Goal: Task Accomplishment & Management: Manage account settings

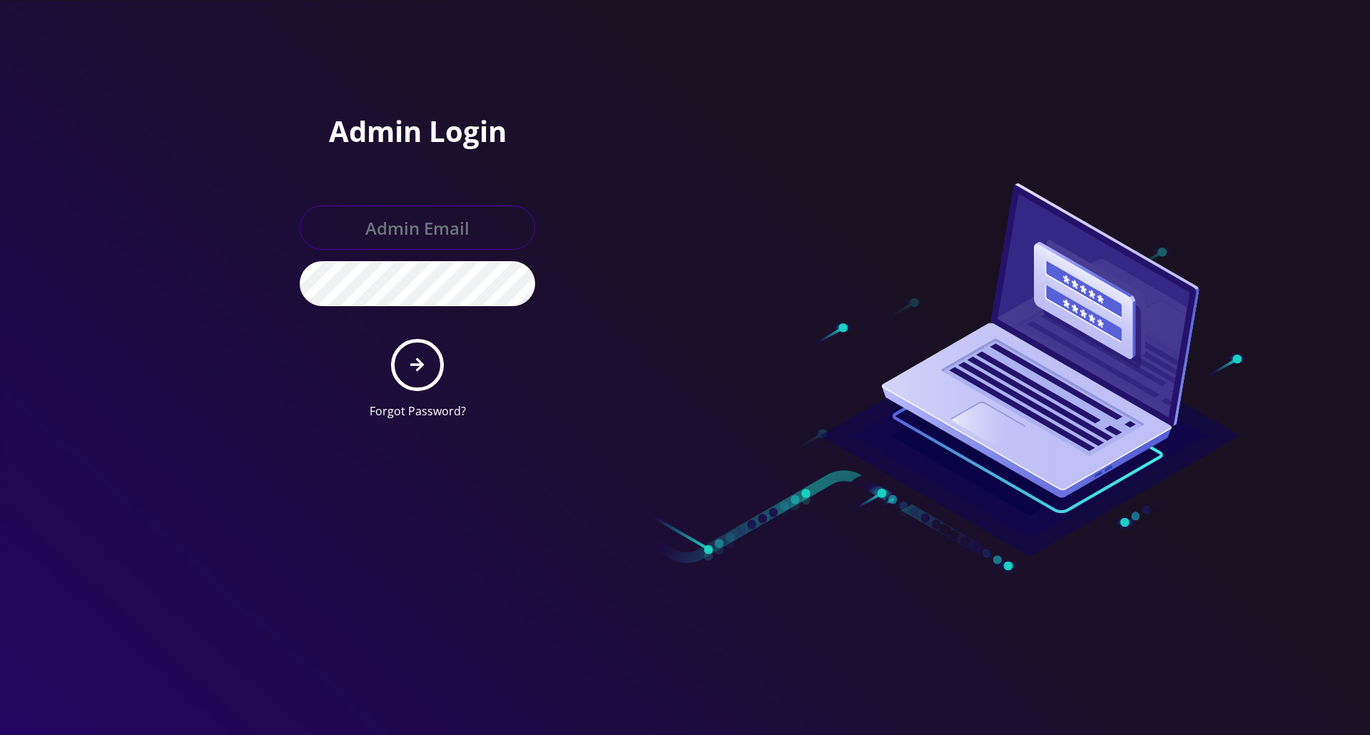
type input "[PERSON_NAME][EMAIL_ADDRESS][DOMAIN_NAME]"
drag, startPoint x: 406, startPoint y: 351, endPoint x: 417, endPoint y: 338, distance: 17.2
click at [407, 349] on button "submit" at bounding box center [417, 365] width 52 height 52
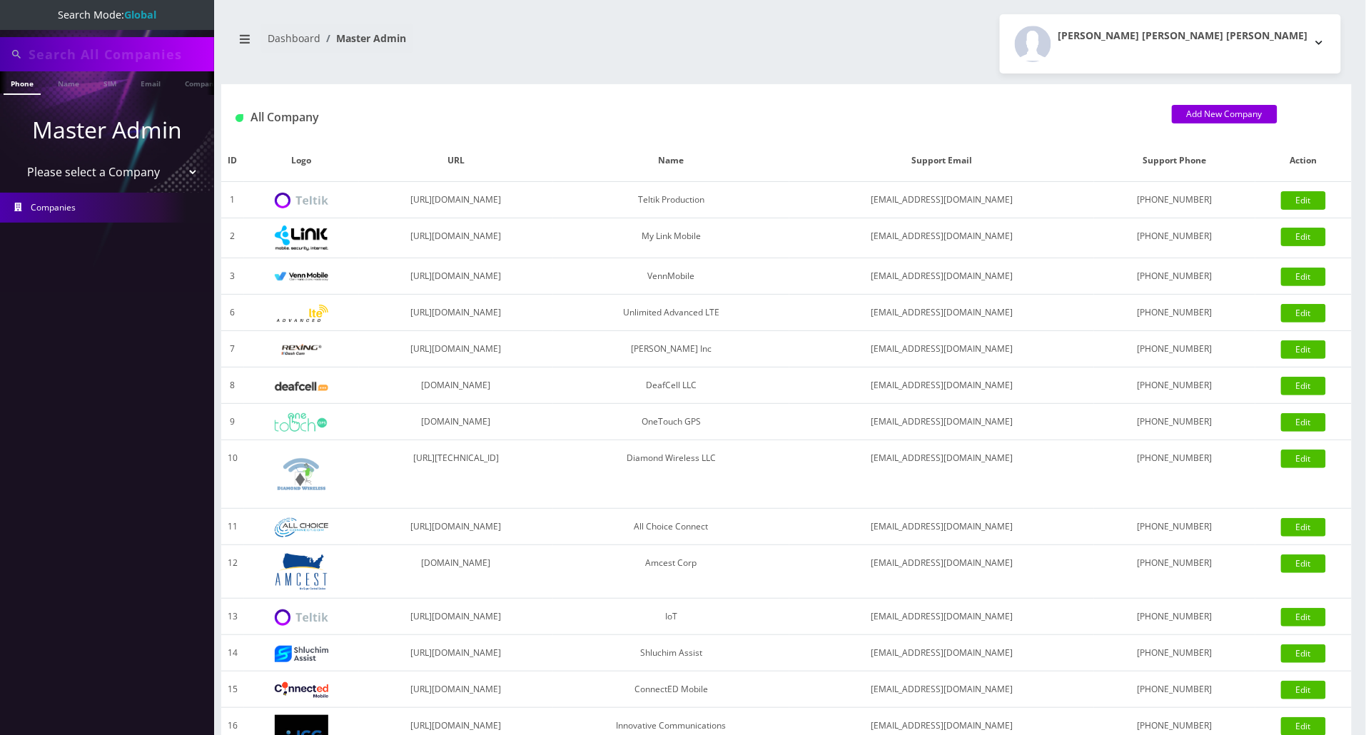
type input "stirling"
click at [70, 86] on link "Name" at bounding box center [69, 83] width 36 height 24
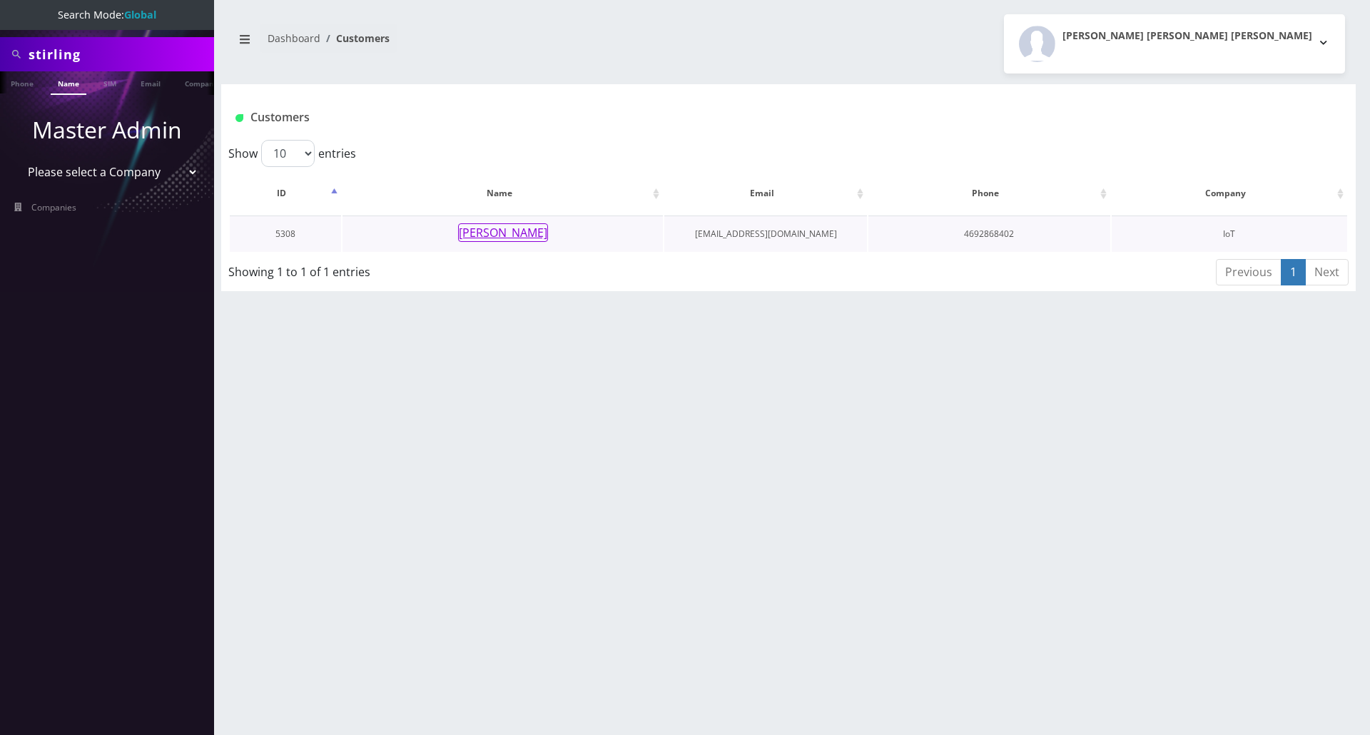
click at [488, 235] on button "[PERSON_NAME]" at bounding box center [503, 232] width 90 height 19
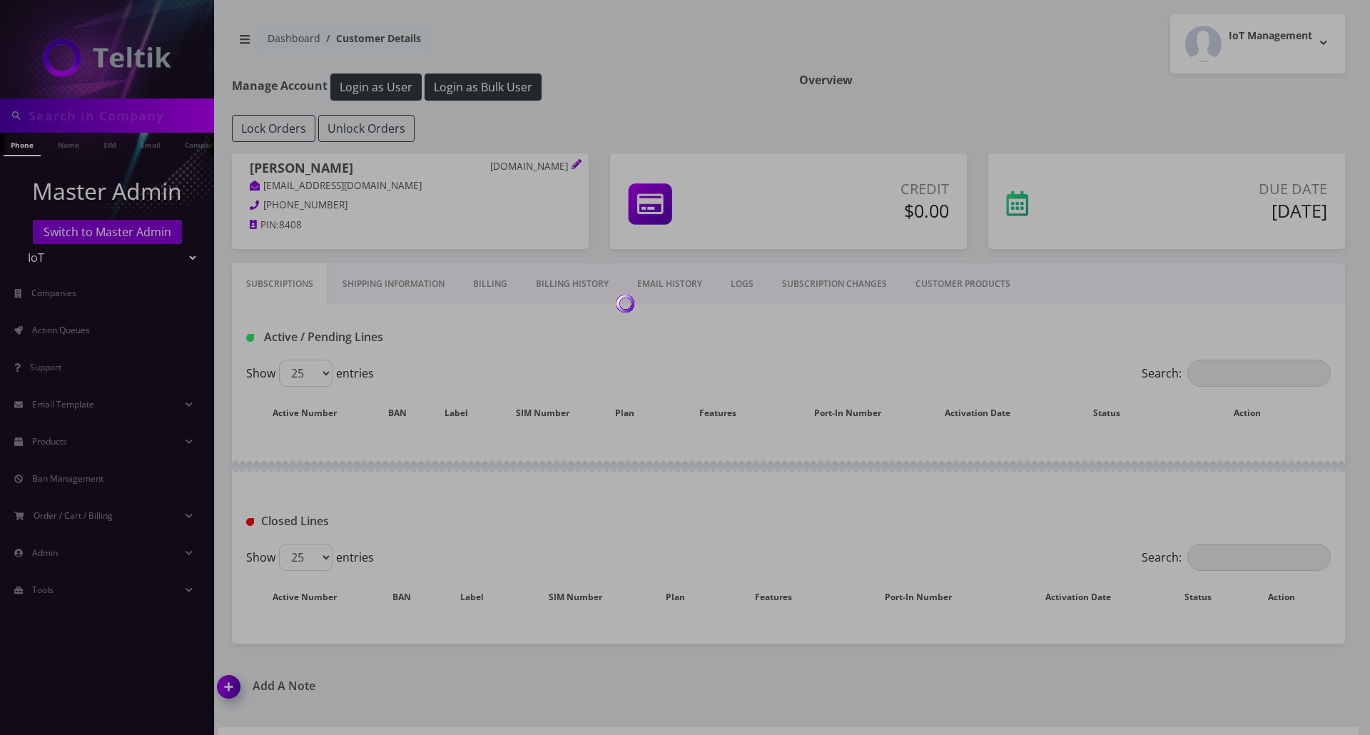
type input "stirling"
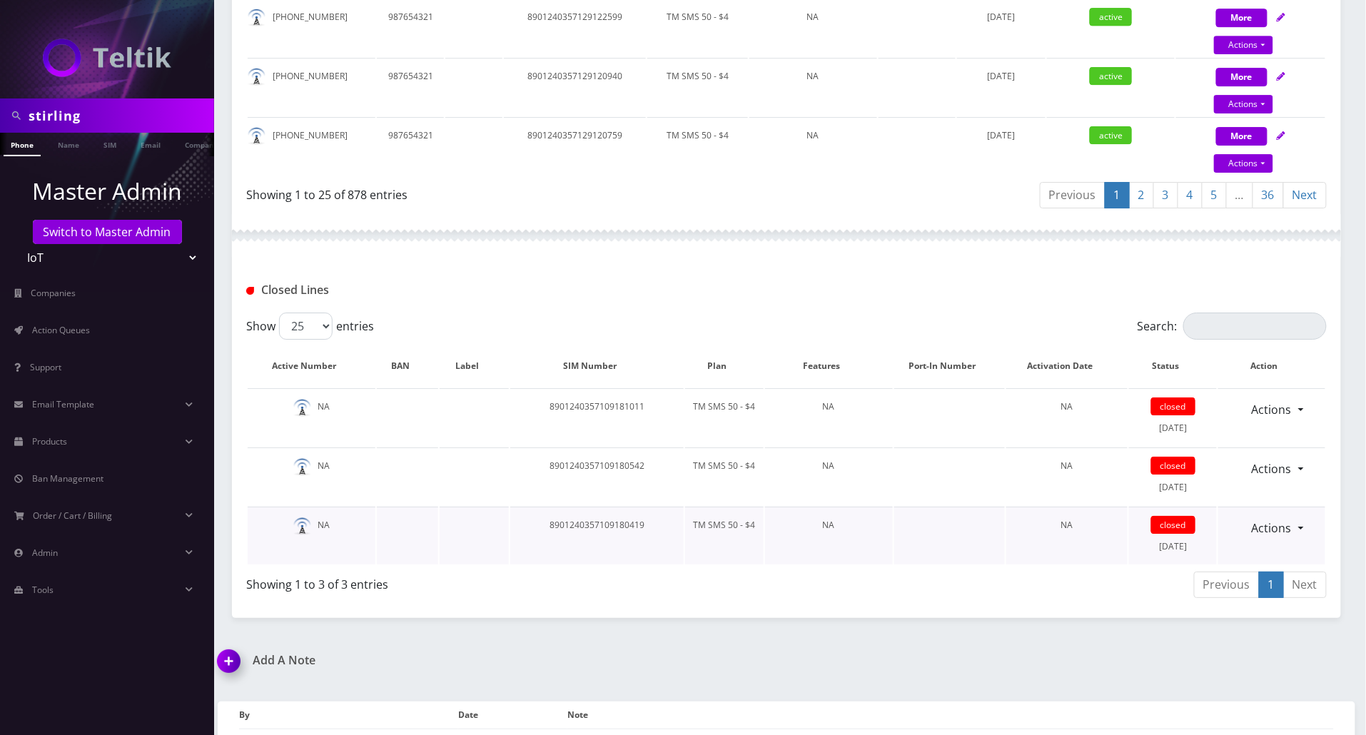
scroll to position [1771, 0]
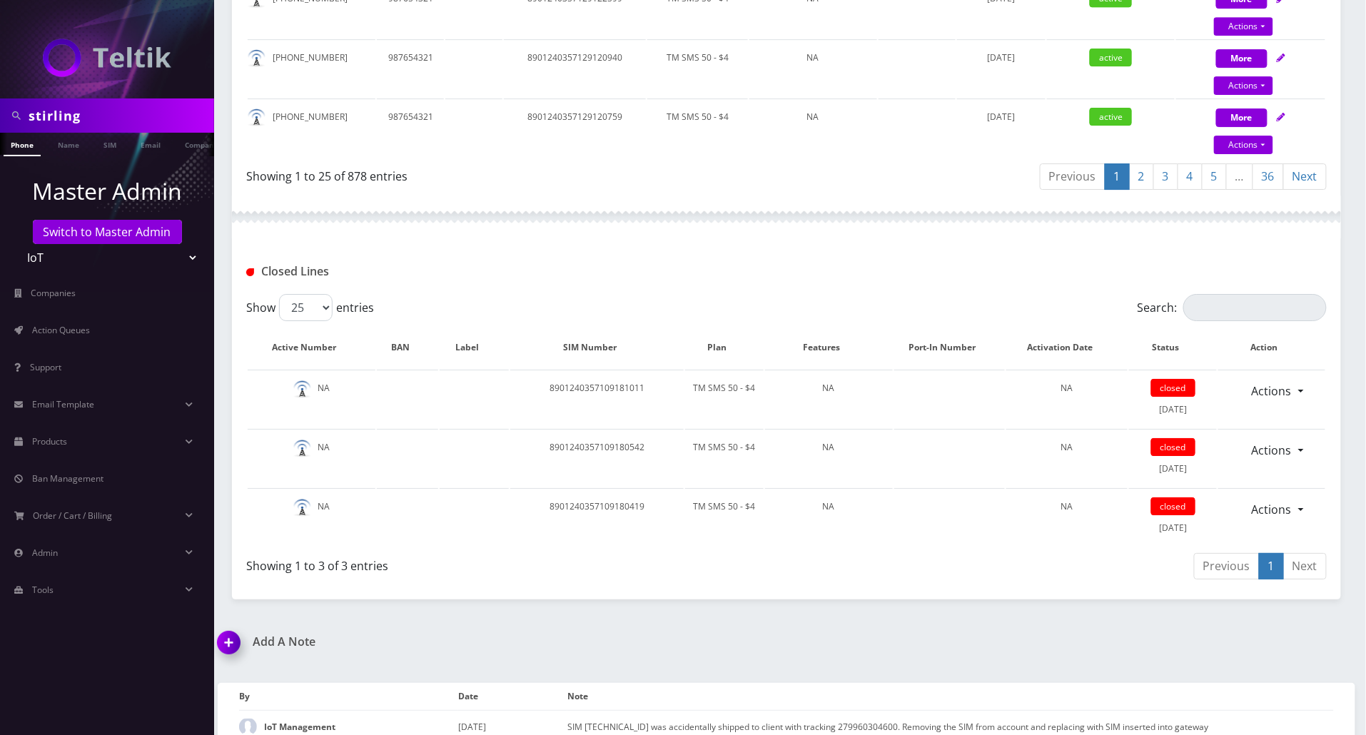
click at [221, 626] on img at bounding box center [231, 647] width 42 height 42
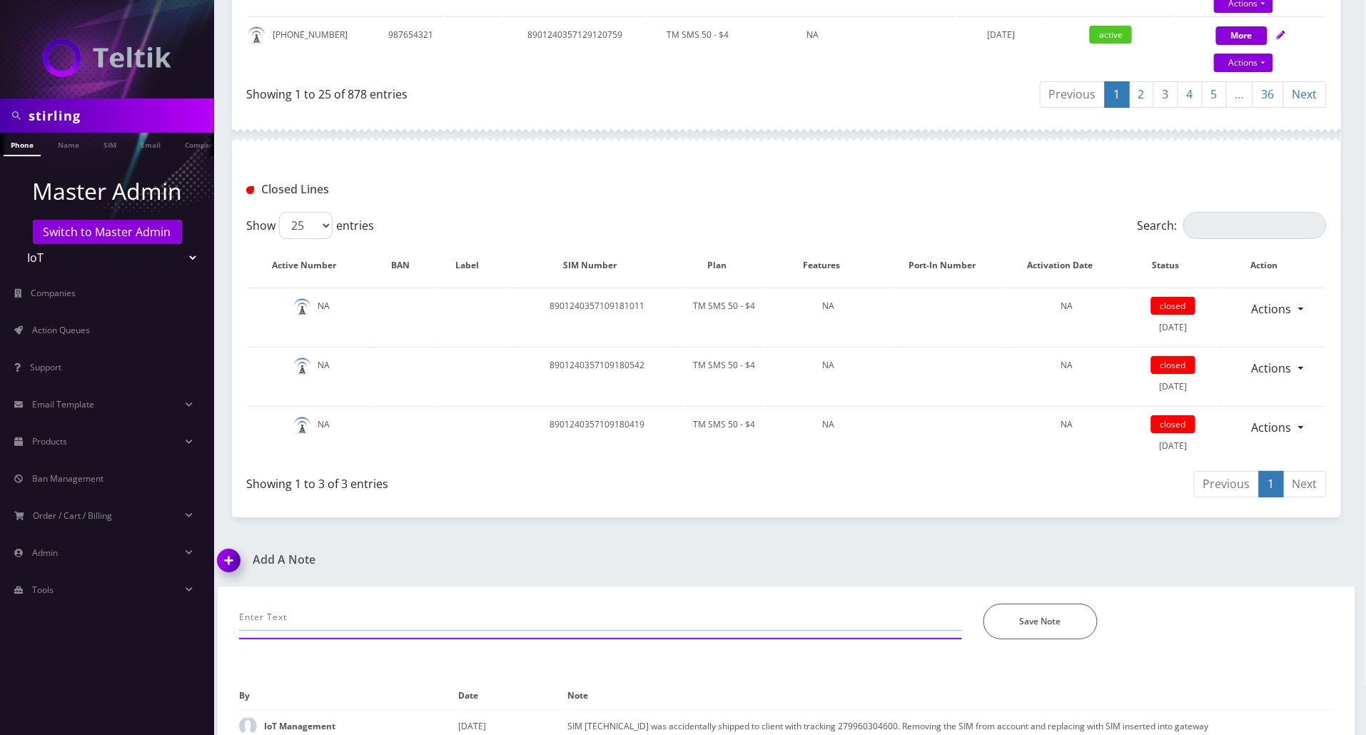
click at [397, 604] on input "text" at bounding box center [600, 617] width 723 height 27
click at [905, 638] on div "[PERSON_NAME]; *Please Enter Note Save Note" at bounding box center [786, 626] width 1116 height 81
click at [389, 604] on input "[PERSON_NAME];" at bounding box center [600, 617] width 723 height 27
click at [733, 604] on input "[PERSON_NAME]; Completed two esim swaps" at bounding box center [600, 617] width 723 height 27
paste input "9148938012"
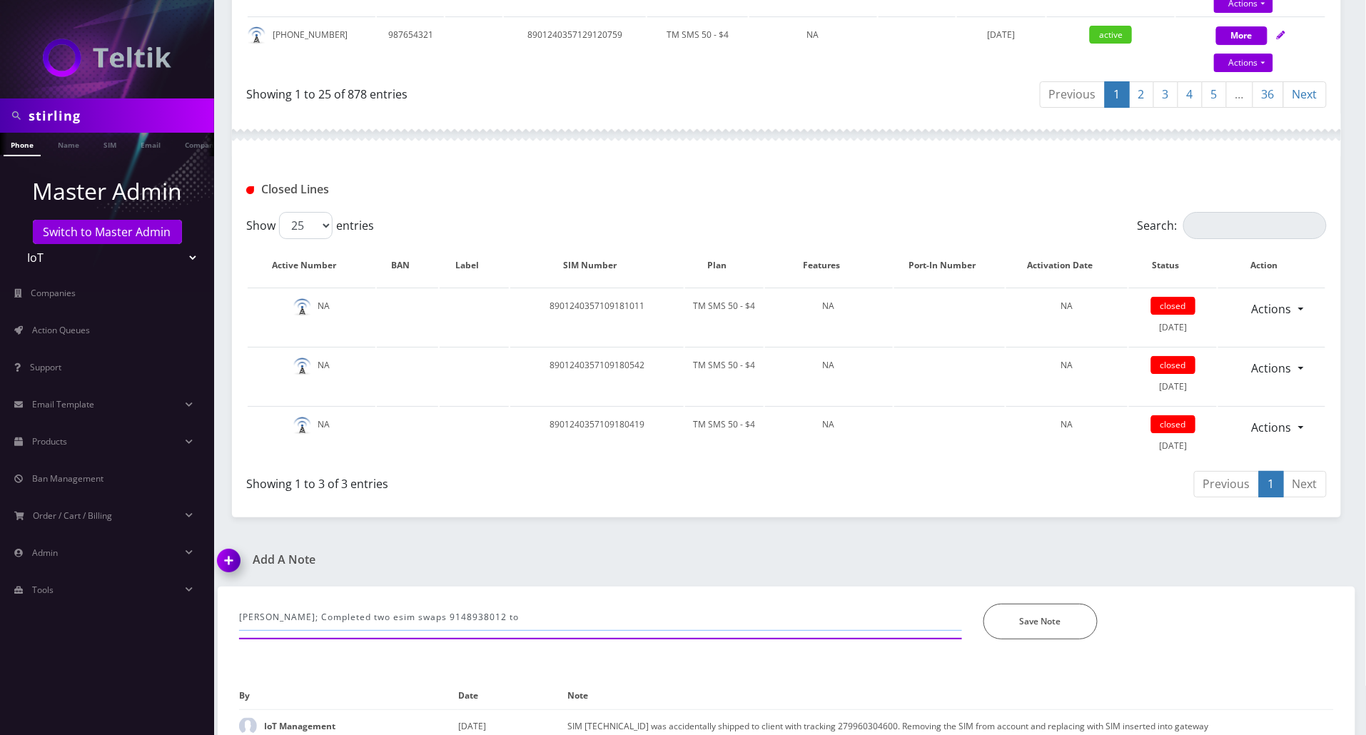
click at [585, 604] on input "[PERSON_NAME]; Completed two esim swaps 9148938012 to" at bounding box center [600, 617] width 723 height 27
paste input "353501496466277"
click at [689, 604] on input "[PERSON_NAME]; Completed two esim swaps 9148938012 to 353501496466277 and" at bounding box center [600, 617] width 723 height 27
paste input "9342335862"
click at [785, 604] on input "[PERSON_NAME]; Completed two esim swaps 9148938012 to 353501496466277 and 93423…" at bounding box center [600, 617] width 723 height 27
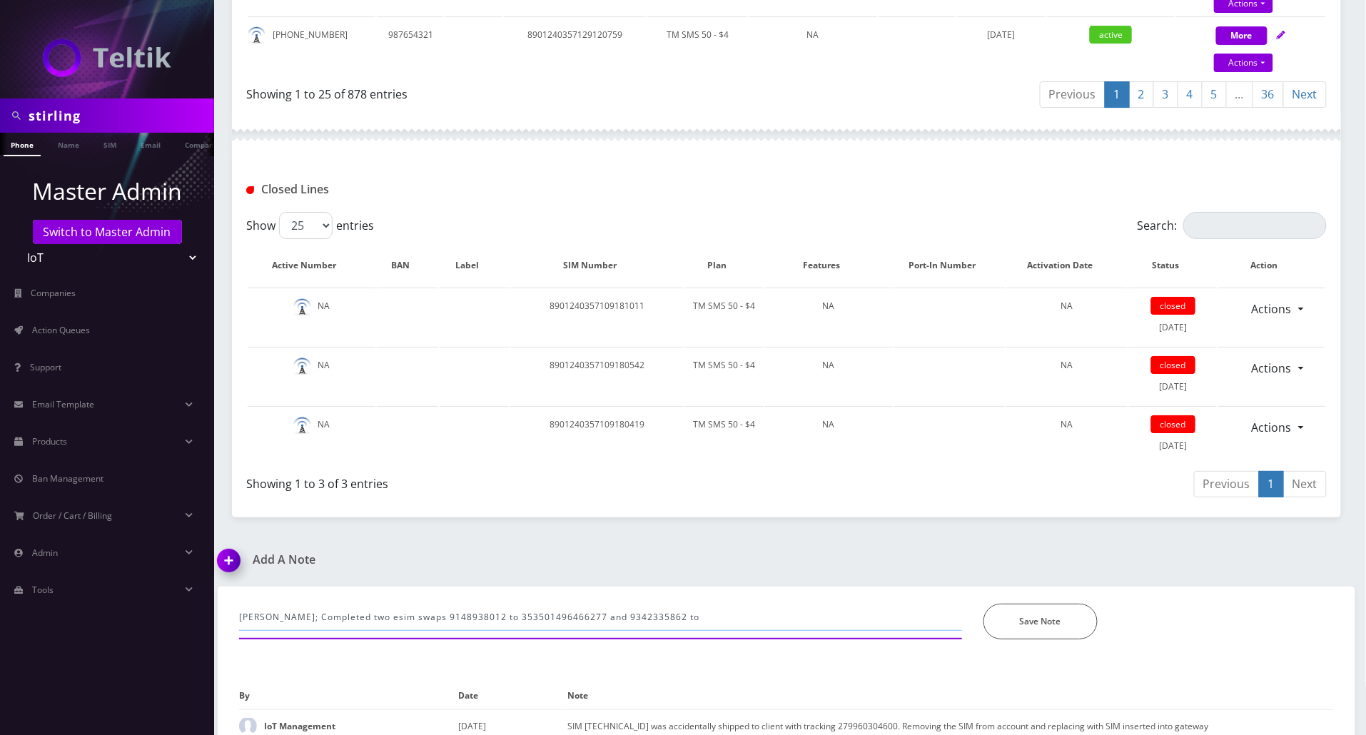
paste input "353864168816900"
type input "[PERSON_NAME]; Completed two esim swaps 9148938012 to 353501496466277 and 93423…"
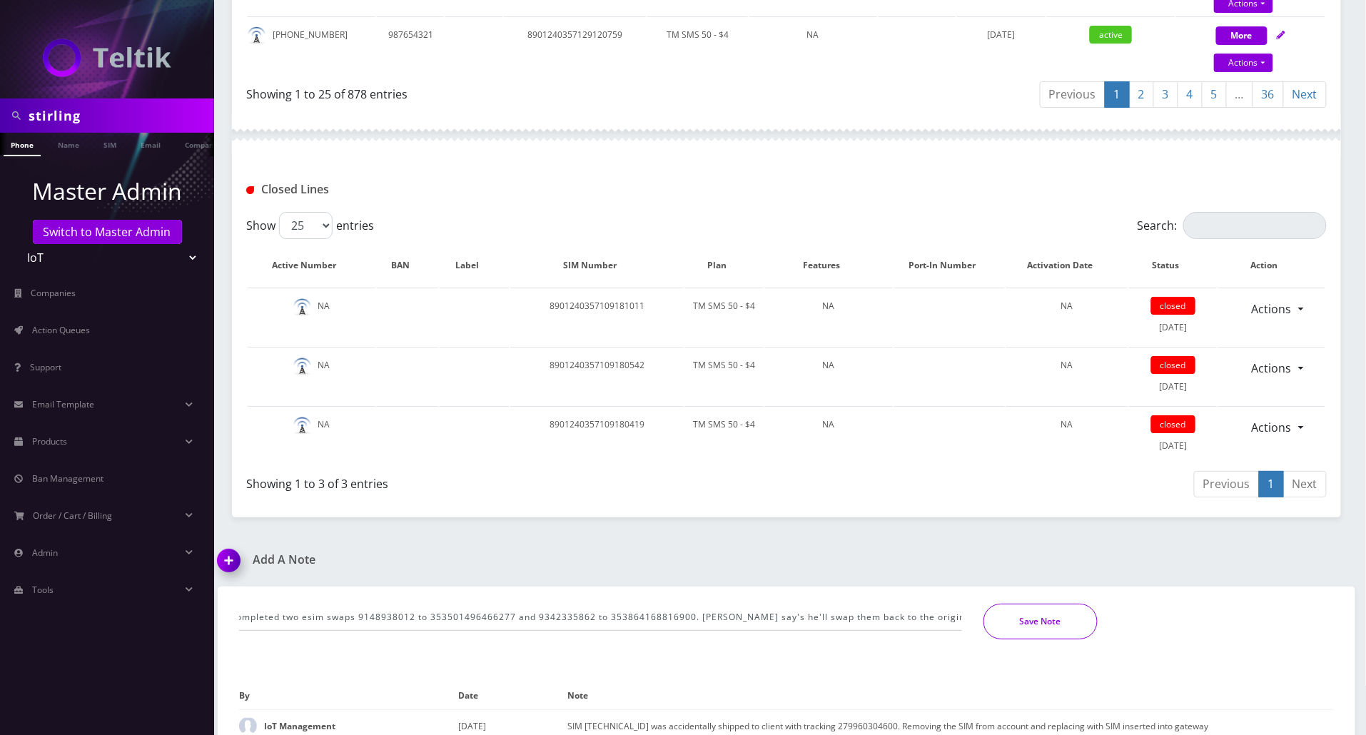
click at [1028, 604] on button "Save Note" at bounding box center [1040, 622] width 114 height 36
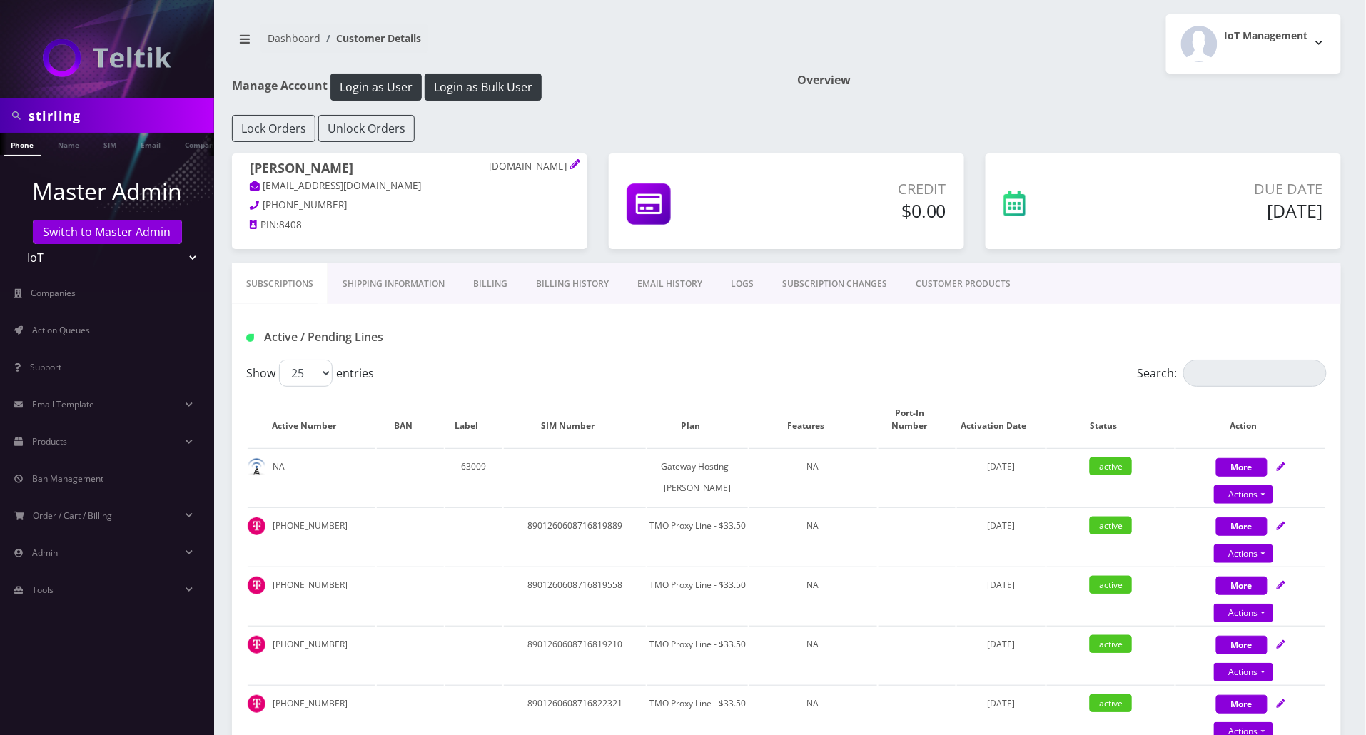
scroll to position [95, 0]
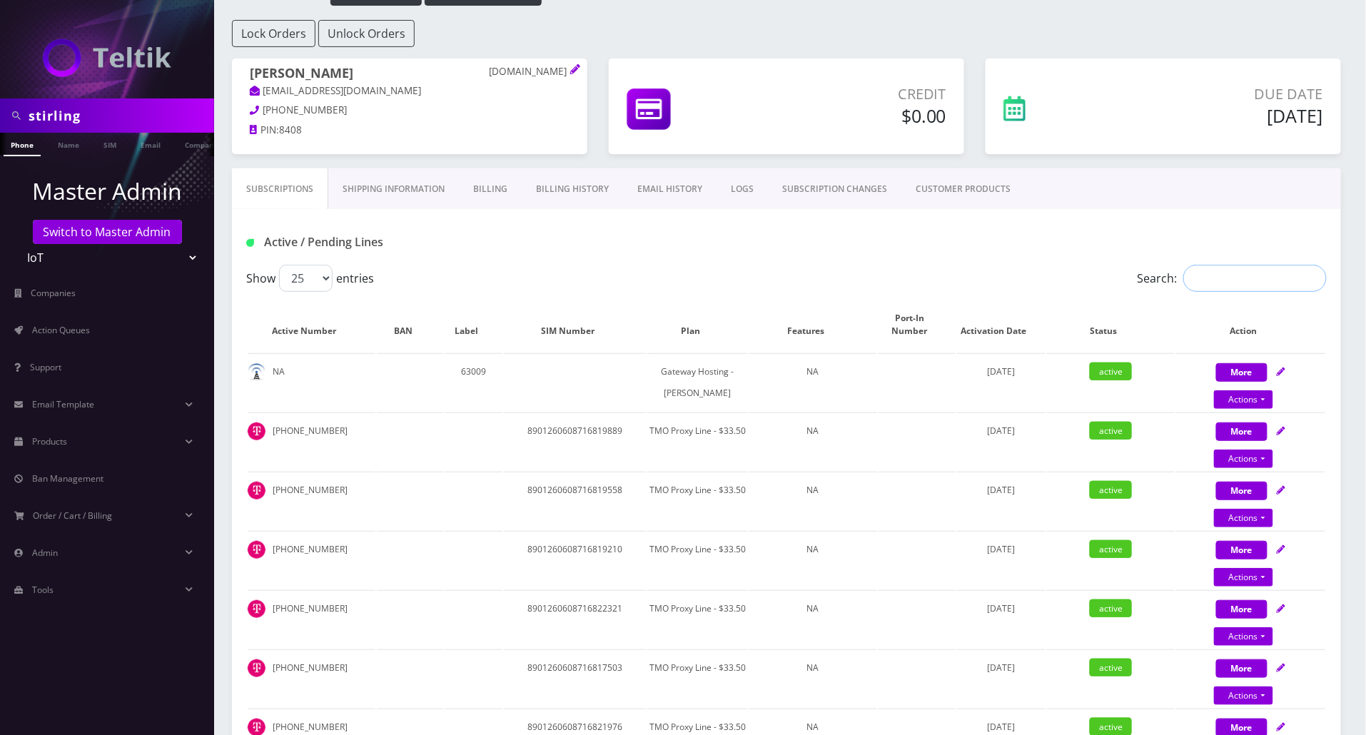
click at [1233, 277] on input "Search:" at bounding box center [1254, 278] width 143 height 27
paste input "9148938012"
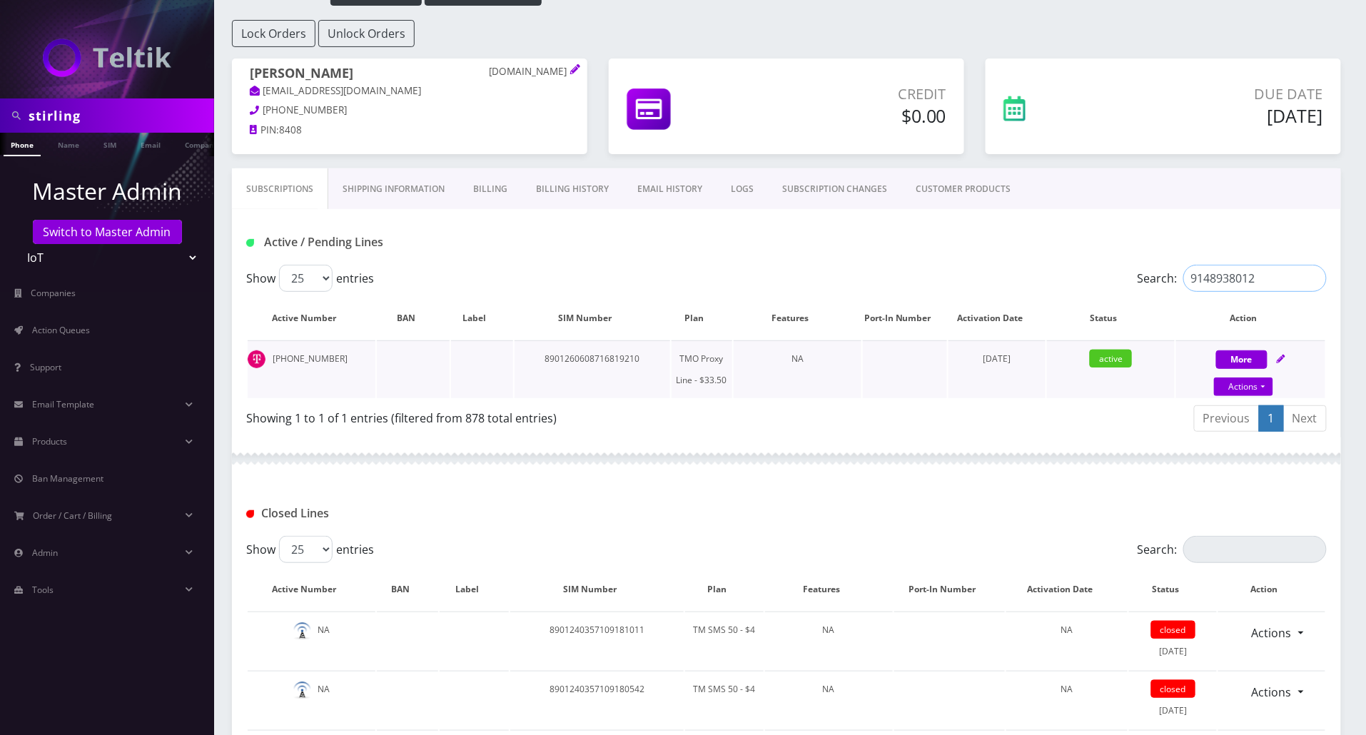
type input "9148938012"
click at [1281, 362] on icon at bounding box center [1280, 359] width 9 height 9
select select "T-Mobile Hosted [PERSON_NAME] - $2.50"
select select "500"
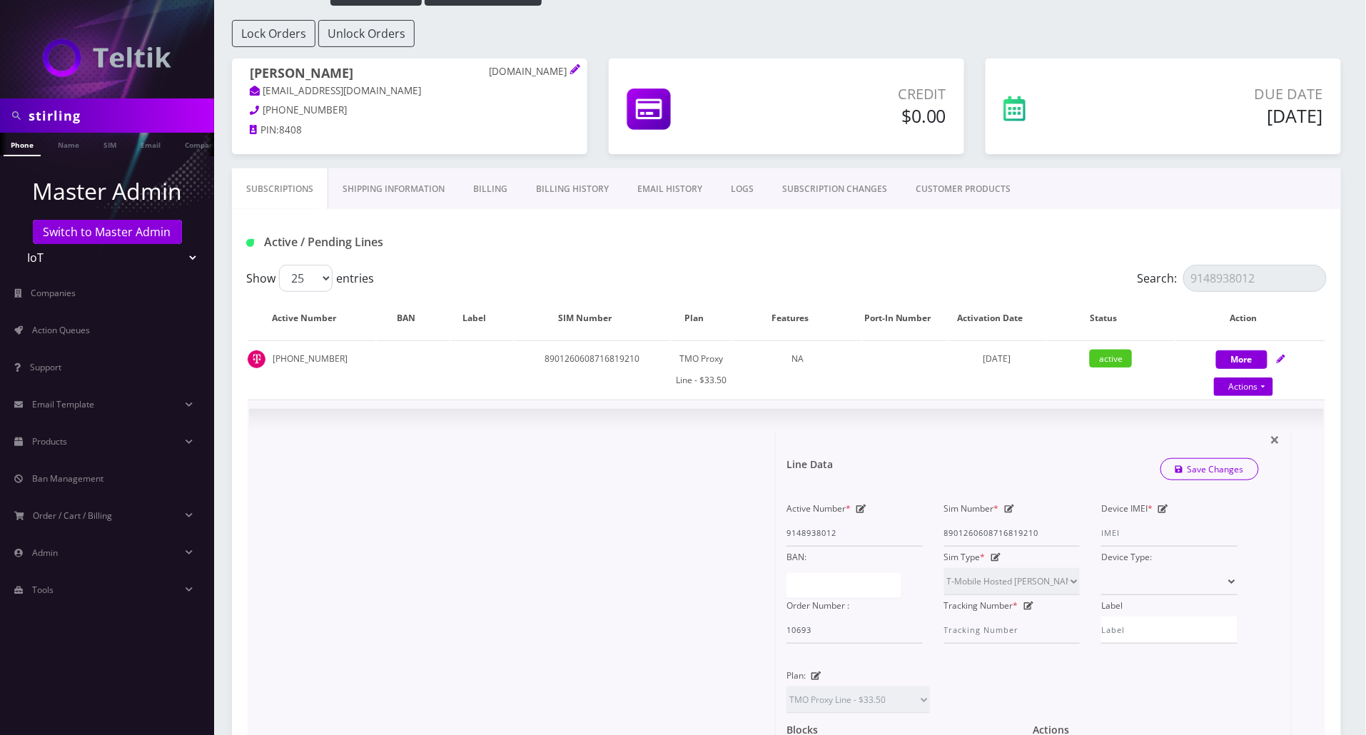
scroll to position [190, 0]
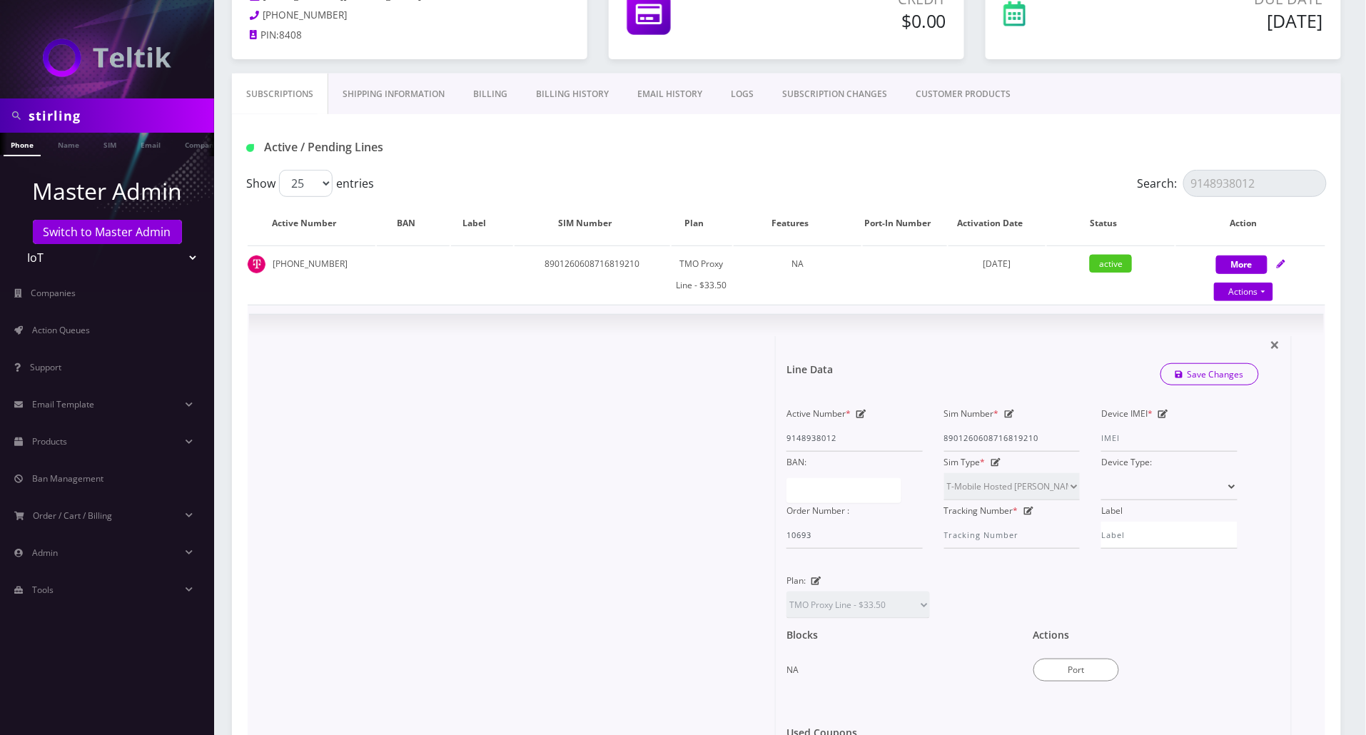
click at [1006, 411] on icon at bounding box center [1010, 414] width 10 height 9
drag, startPoint x: 1043, startPoint y: 440, endPoint x: 943, endPoint y: 431, distance: 100.3
click at [942, 431] on div "Sim Number * [TECHNICAL_ID]" at bounding box center [1012, 427] width 158 height 49
paste input "498778821027"
type input "8901260498778821027"
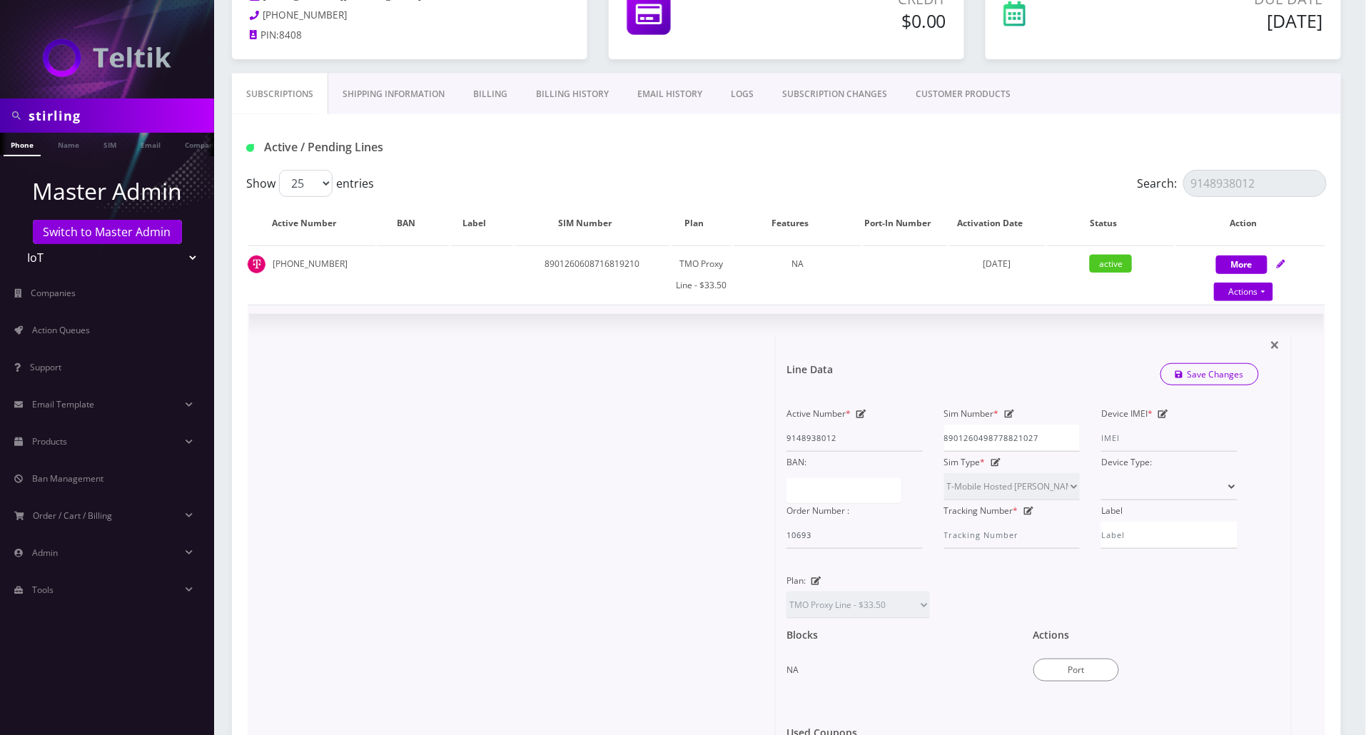
click at [1167, 414] on icon at bounding box center [1163, 414] width 10 height 9
click at [1146, 441] on input "Device IMEI *" at bounding box center [1169, 438] width 136 height 27
paste input "353501496466277"
type input "353501496466277"
click at [1205, 377] on link "Save Changes" at bounding box center [1209, 374] width 99 height 22
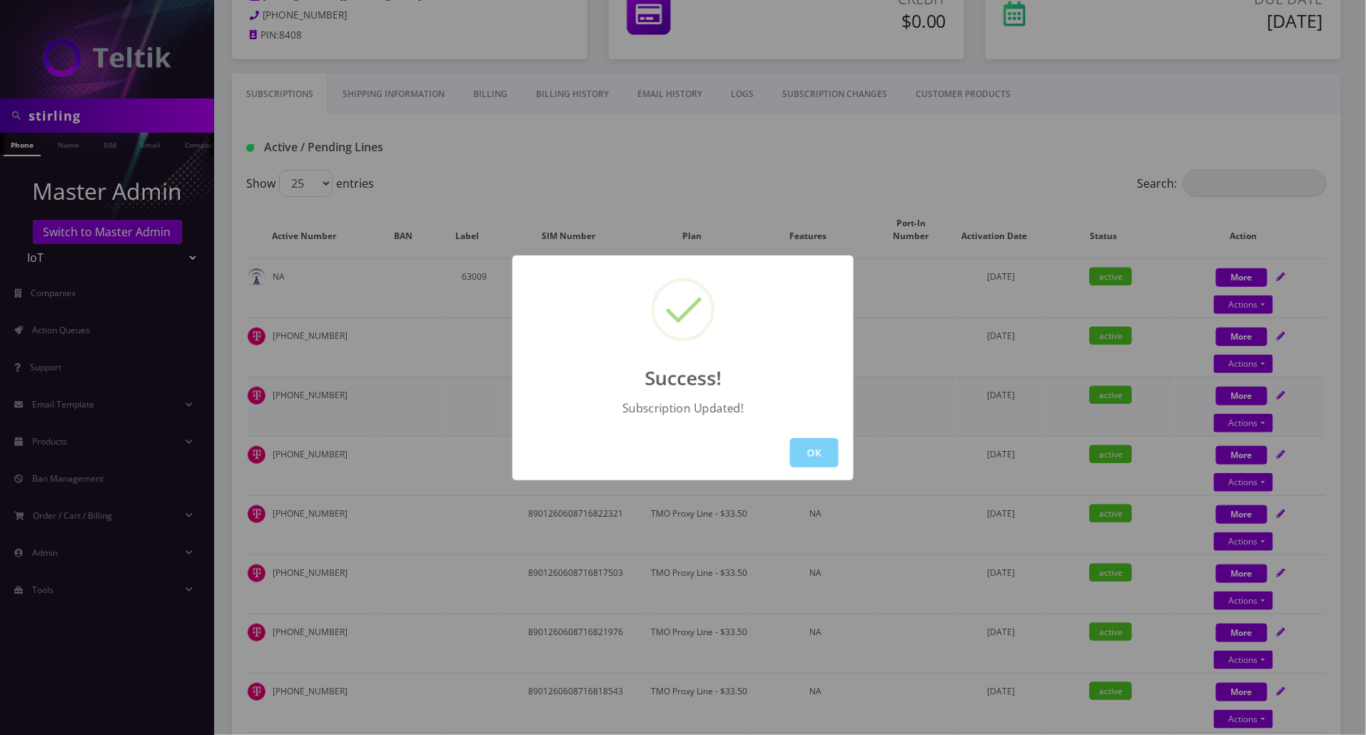
drag, startPoint x: 817, startPoint y: 449, endPoint x: 843, endPoint y: 440, distance: 27.3
click at [819, 449] on button "OK" at bounding box center [814, 452] width 49 height 29
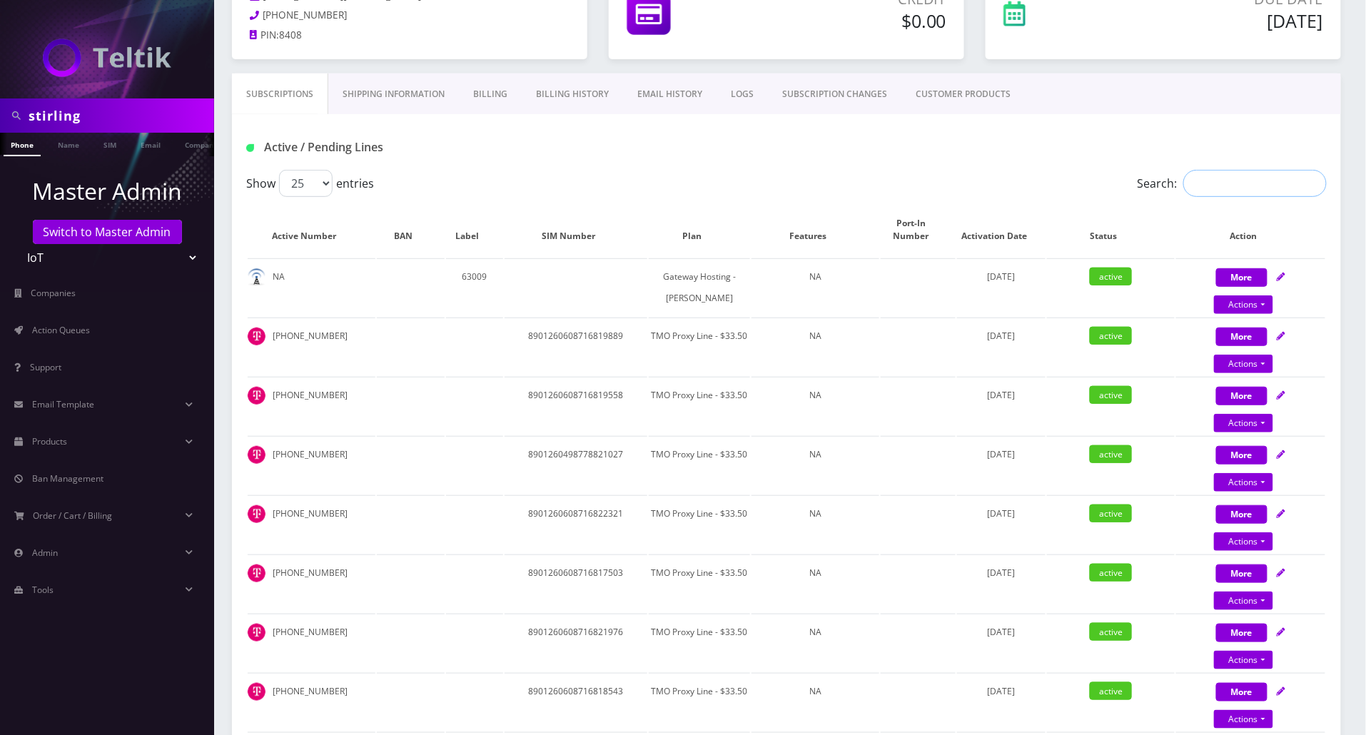
click at [1190, 173] on input "Search:" at bounding box center [1254, 183] width 143 height 27
paste input "9342335862"
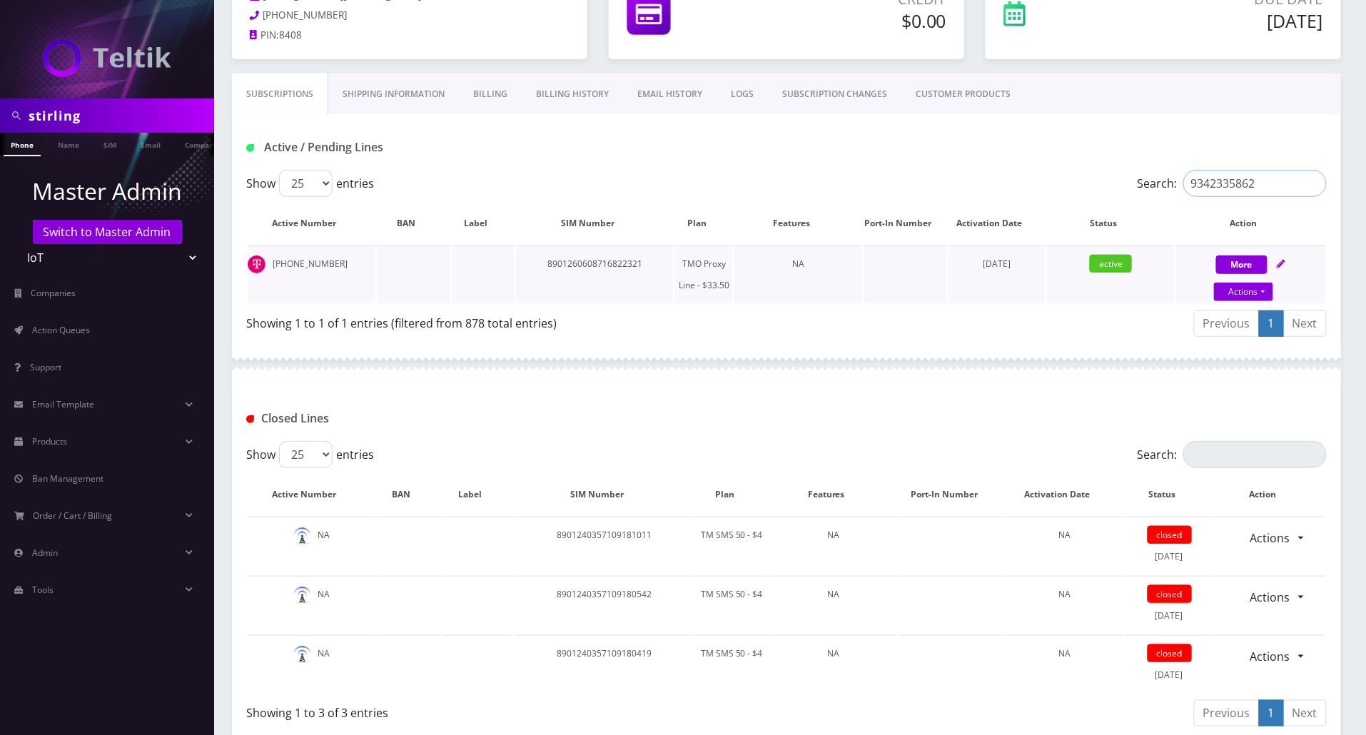
type input "9342335862"
click at [1285, 264] on icon at bounding box center [1280, 264] width 9 height 9
select select "T-Mobile Hosted [PERSON_NAME] - $2.50"
select select "500"
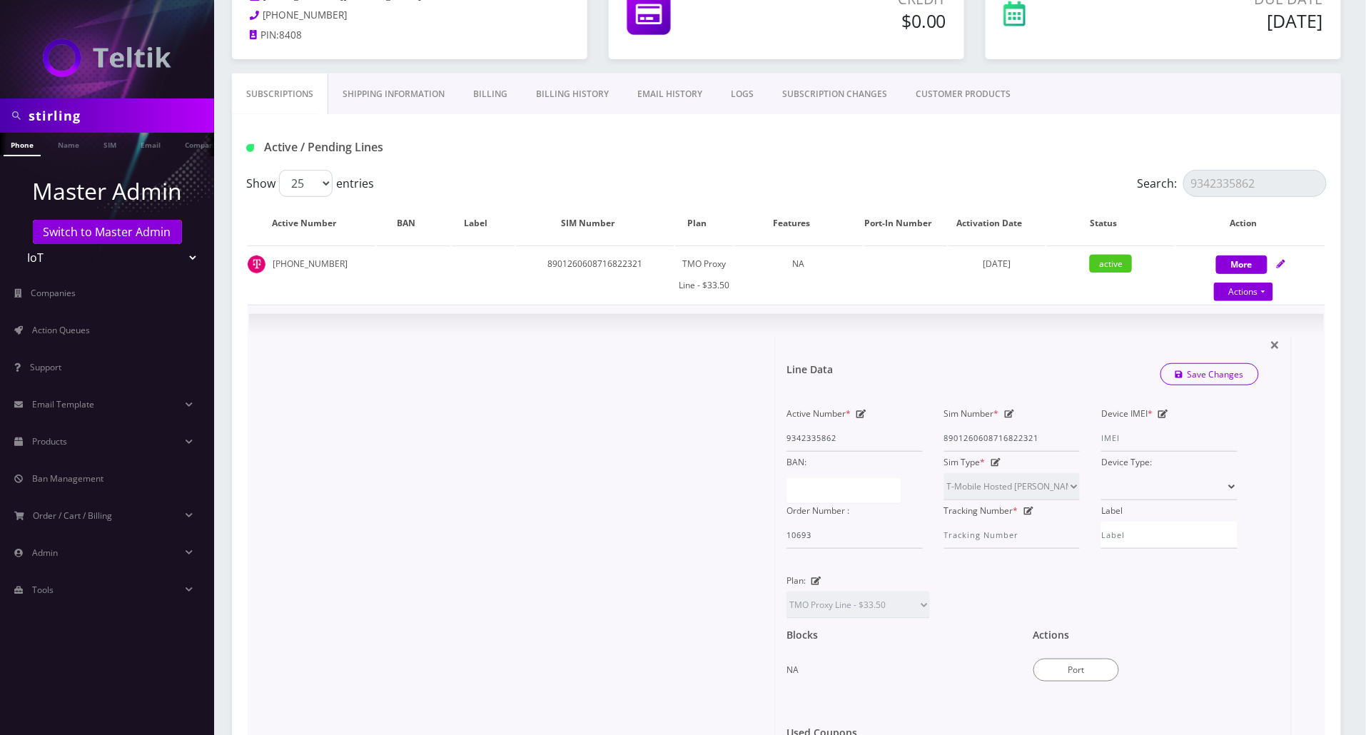
click at [1166, 415] on icon at bounding box center [1163, 414] width 10 height 9
click at [1140, 443] on input "Device IMEI *" at bounding box center [1169, 438] width 136 height 27
paste input "353864168816900"
type input "353864168816900"
click at [1010, 417] on icon at bounding box center [1010, 414] width 10 height 9
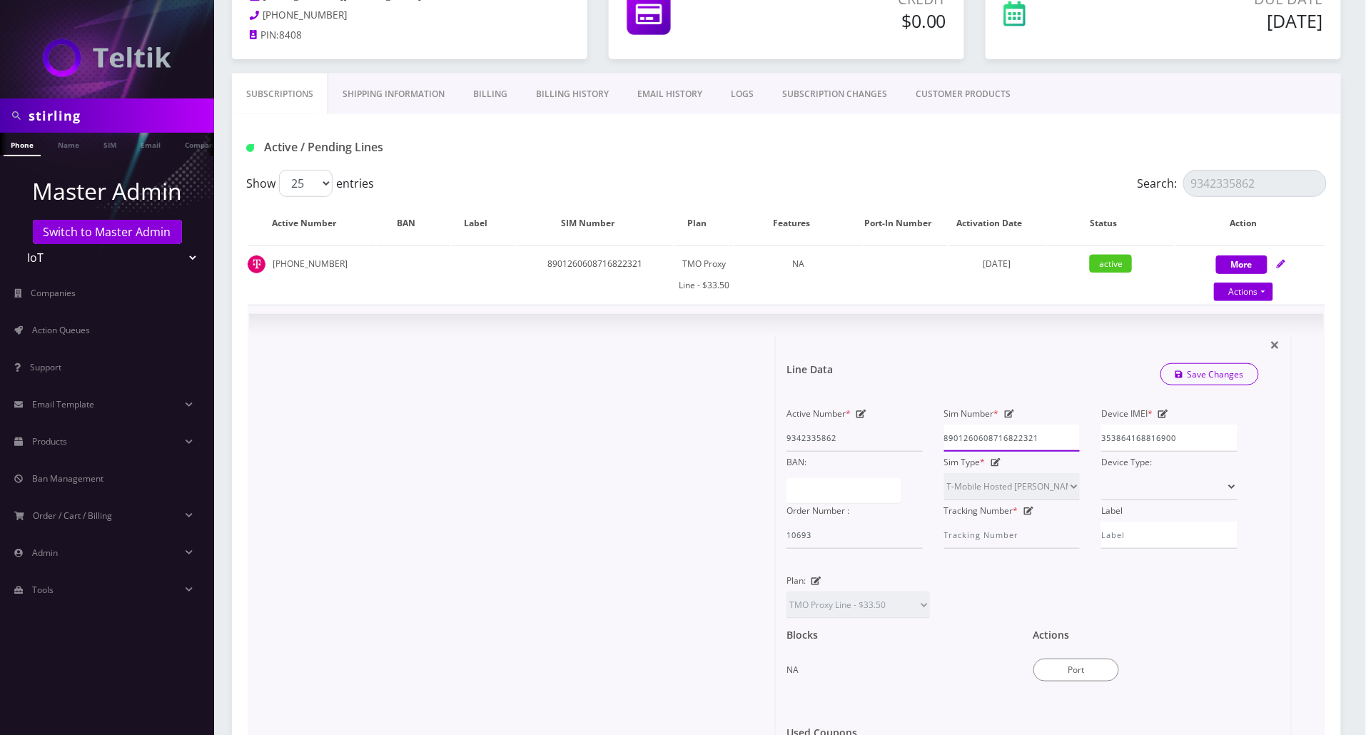
drag, startPoint x: 1042, startPoint y: 439, endPoint x: 940, endPoint y: 424, distance: 103.9
click at [940, 424] on div "Sim Number * [TECHNICAL_ID]" at bounding box center [1012, 427] width 158 height 49
paste input "127777312999"
type input "8901260127777312999"
click at [1226, 377] on link "Save Changes" at bounding box center [1209, 374] width 99 height 22
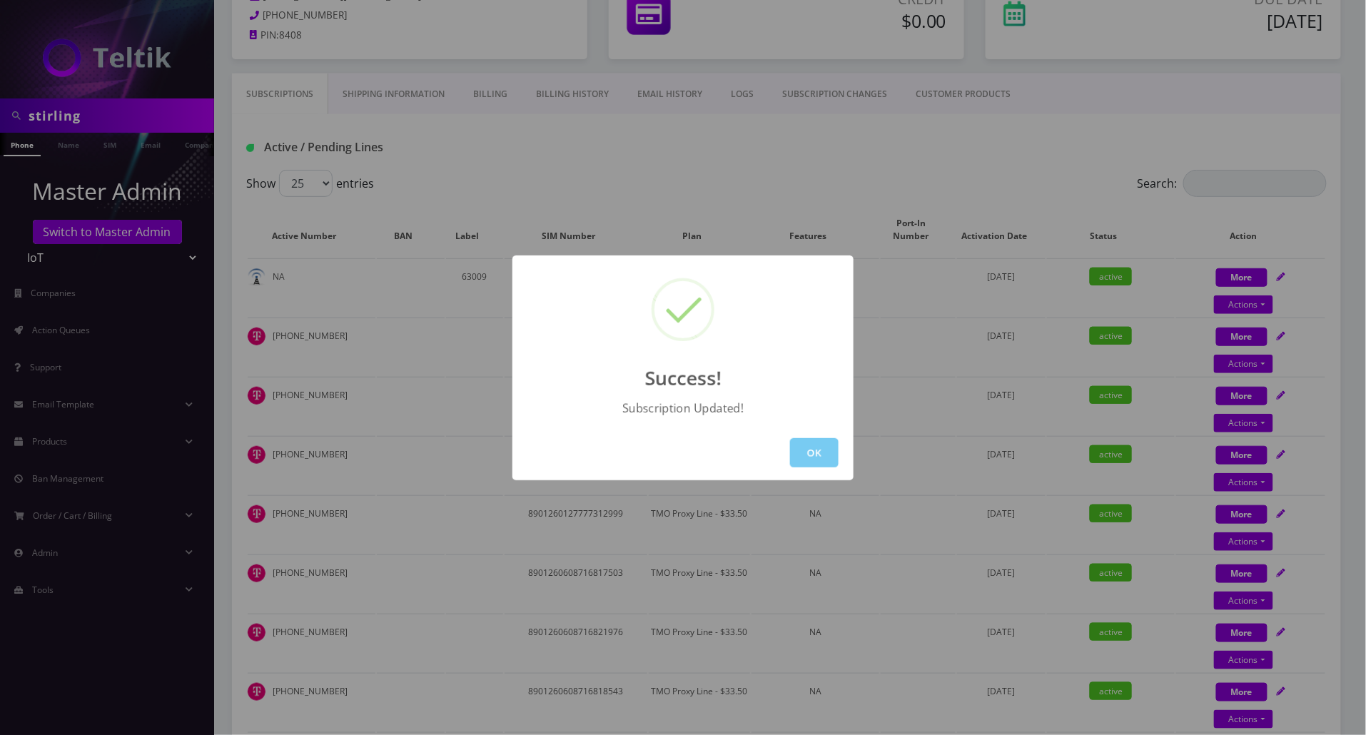
click at [823, 446] on button "OK" at bounding box center [814, 452] width 49 height 29
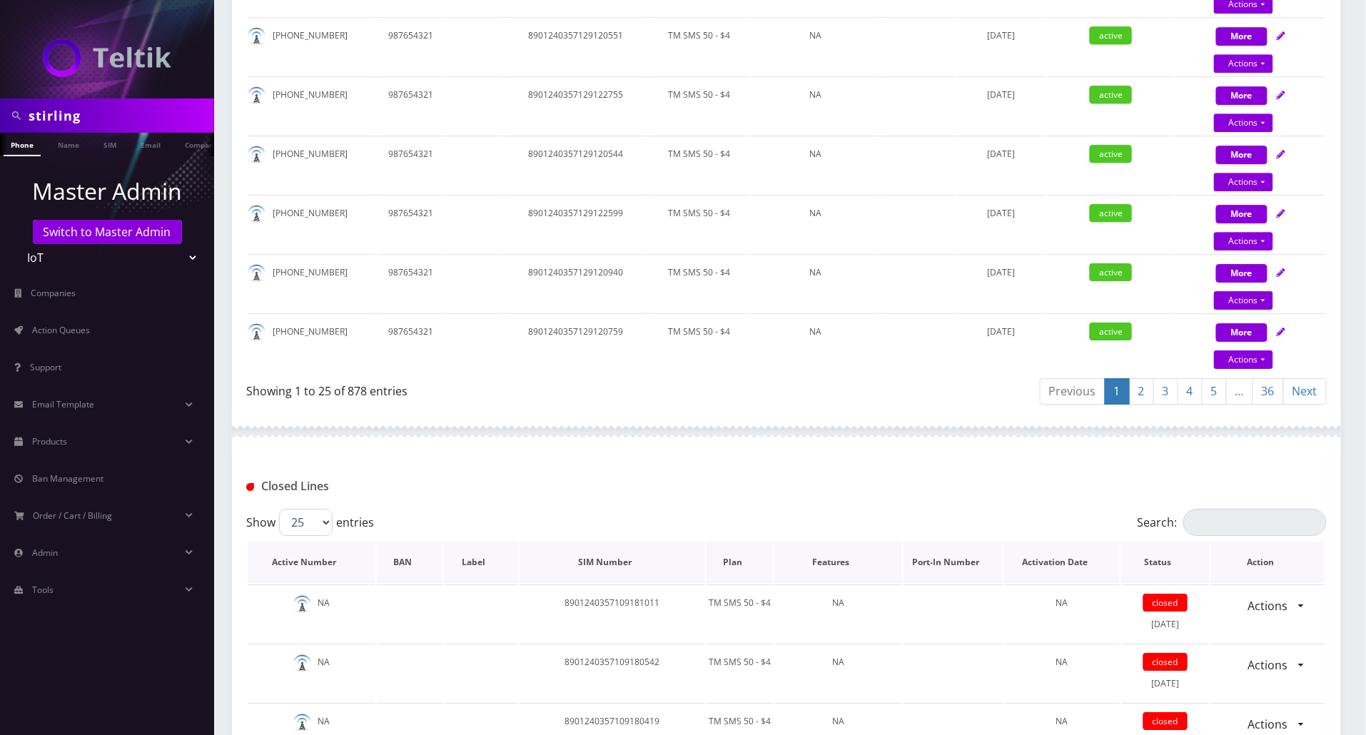
scroll to position [1826, 0]
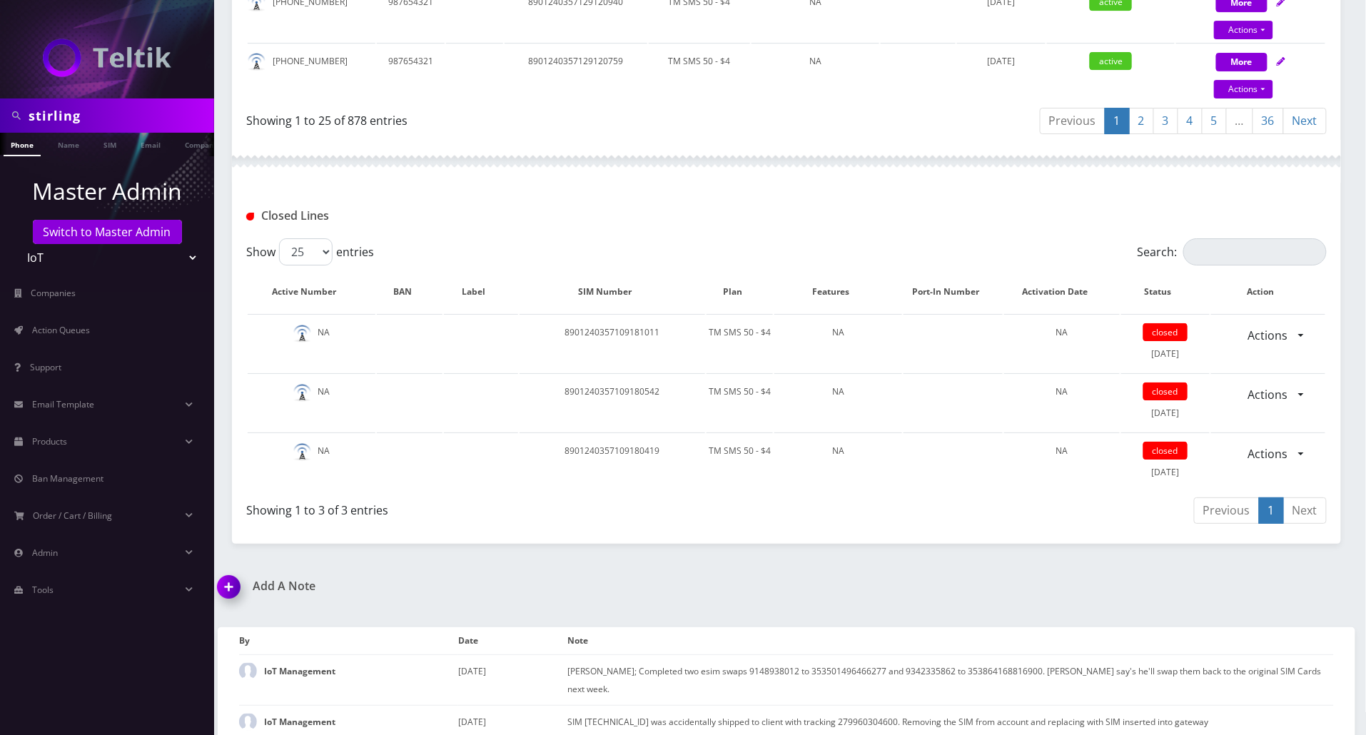
click at [231, 596] on img at bounding box center [231, 592] width 42 height 42
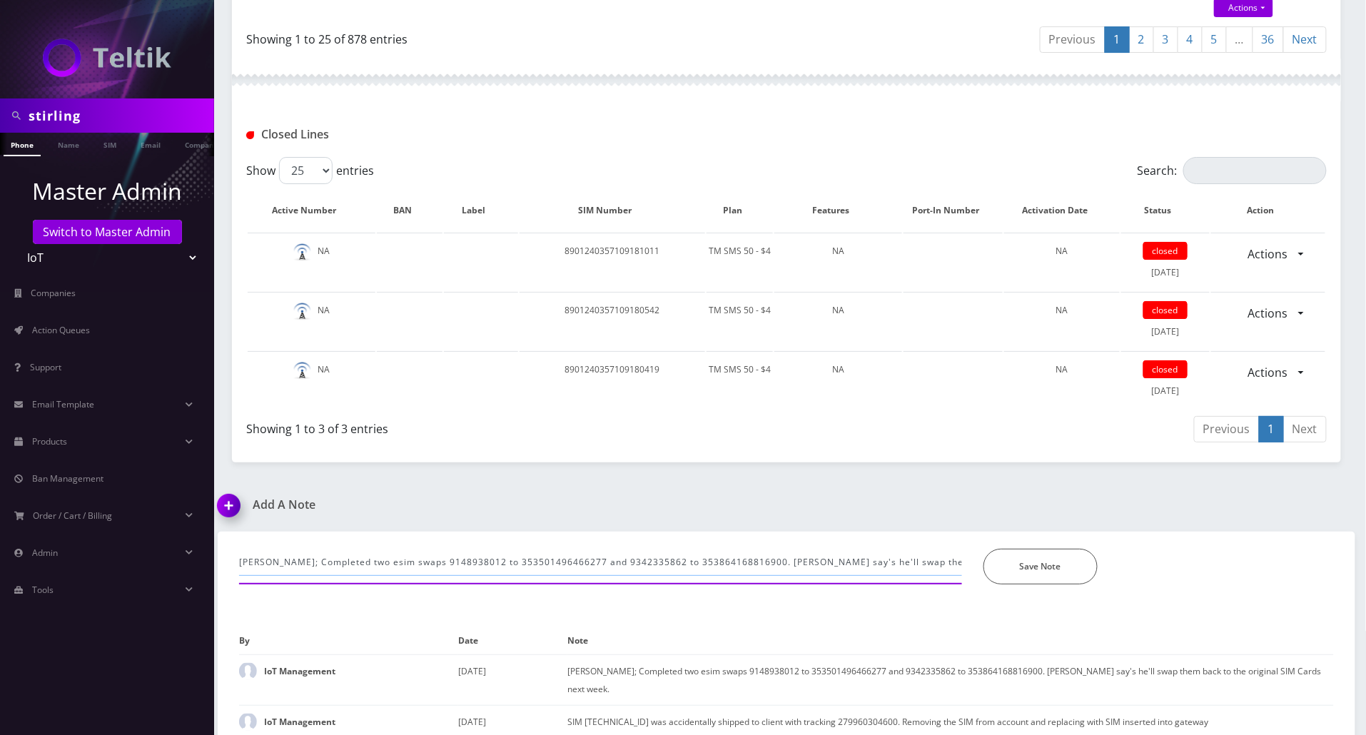
click at [829, 566] on input "[PERSON_NAME]; Completed two esim swaps 9148938012 to 353501496466277 and 93423…" at bounding box center [600, 562] width 723 height 27
click at [631, 564] on input "[PERSON_NAME]: Originals [PERSON_NAME]" at bounding box center [600, 562] width 723 height 27
paste input "8901260608716819210 9148938012"
drag, startPoint x: 636, startPoint y: 559, endPoint x: 632, endPoint y: 568, distance: 9.6
click at [632, 566] on input "[PERSON_NAME]: Originals [PERSON_NAME] 8901260608716819210 9148938012 and" at bounding box center [600, 562] width 723 height 27
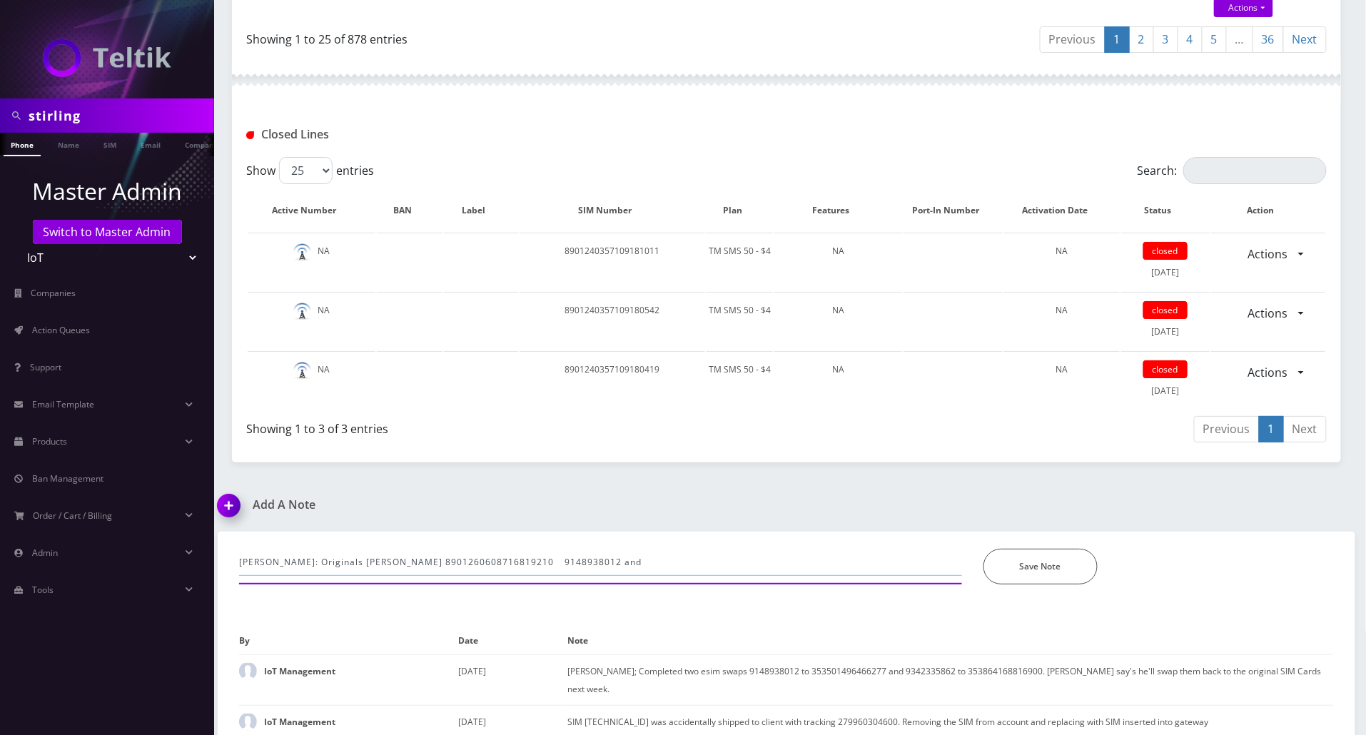
paste input "8901260608716822321 9342335862"
type input "[PERSON_NAME]: Originals [PERSON_NAME] 8901260608716819210 9148938012 and 89012…"
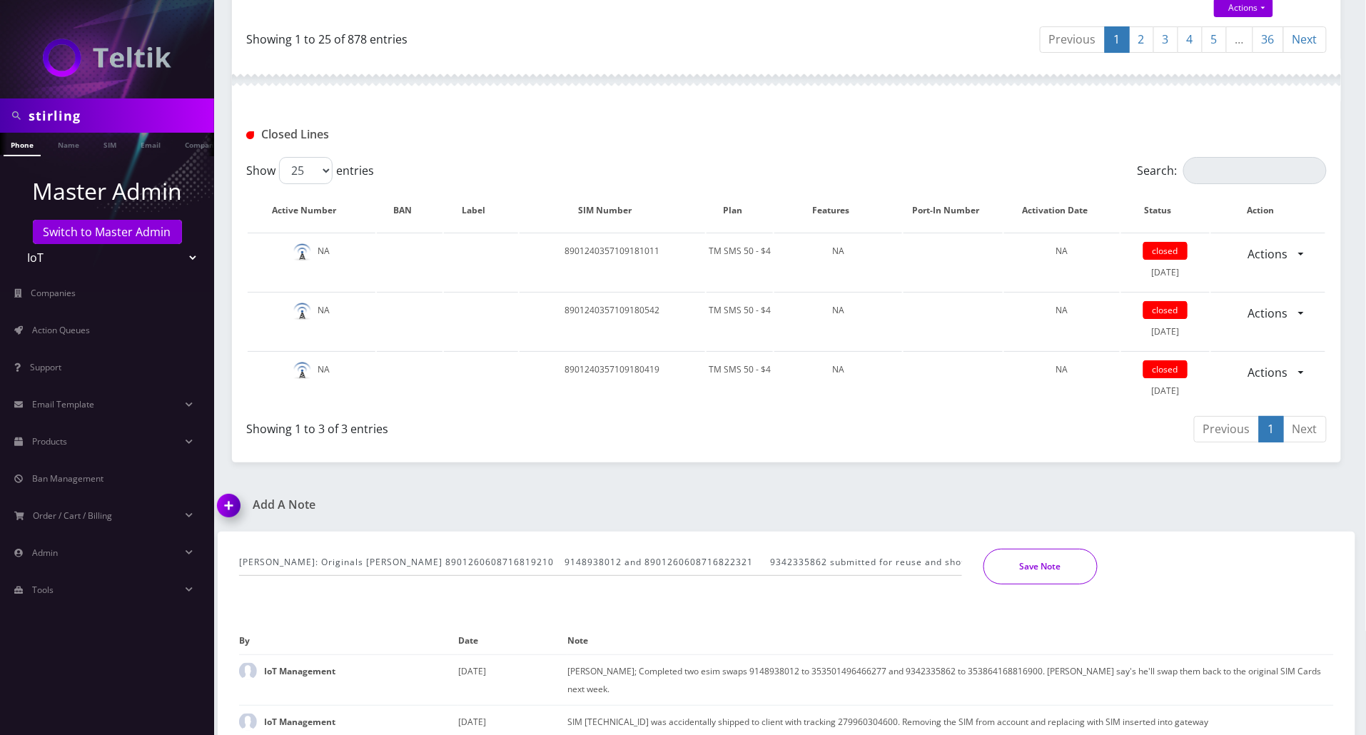
click at [1033, 566] on button "Save Note" at bounding box center [1040, 567] width 114 height 36
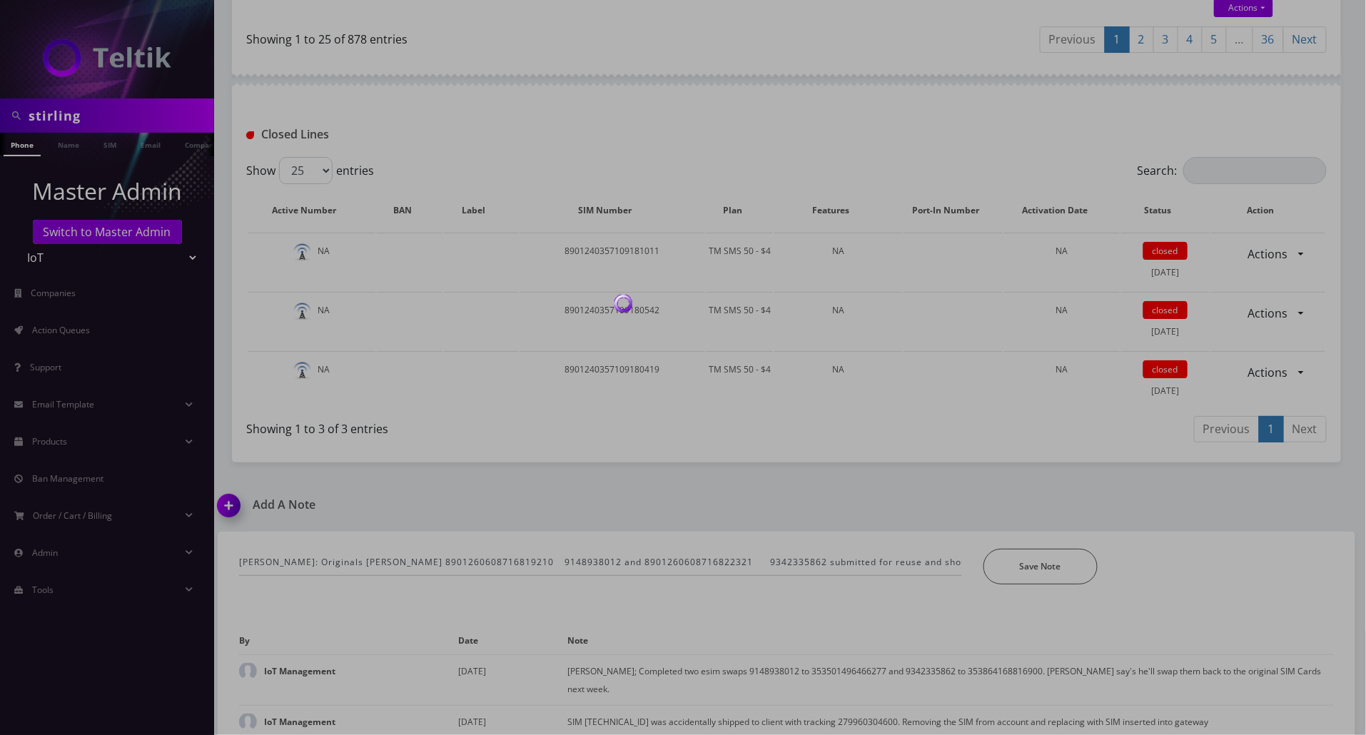
scroll to position [1859, 0]
